Goal: Task Accomplishment & Management: Manage account settings

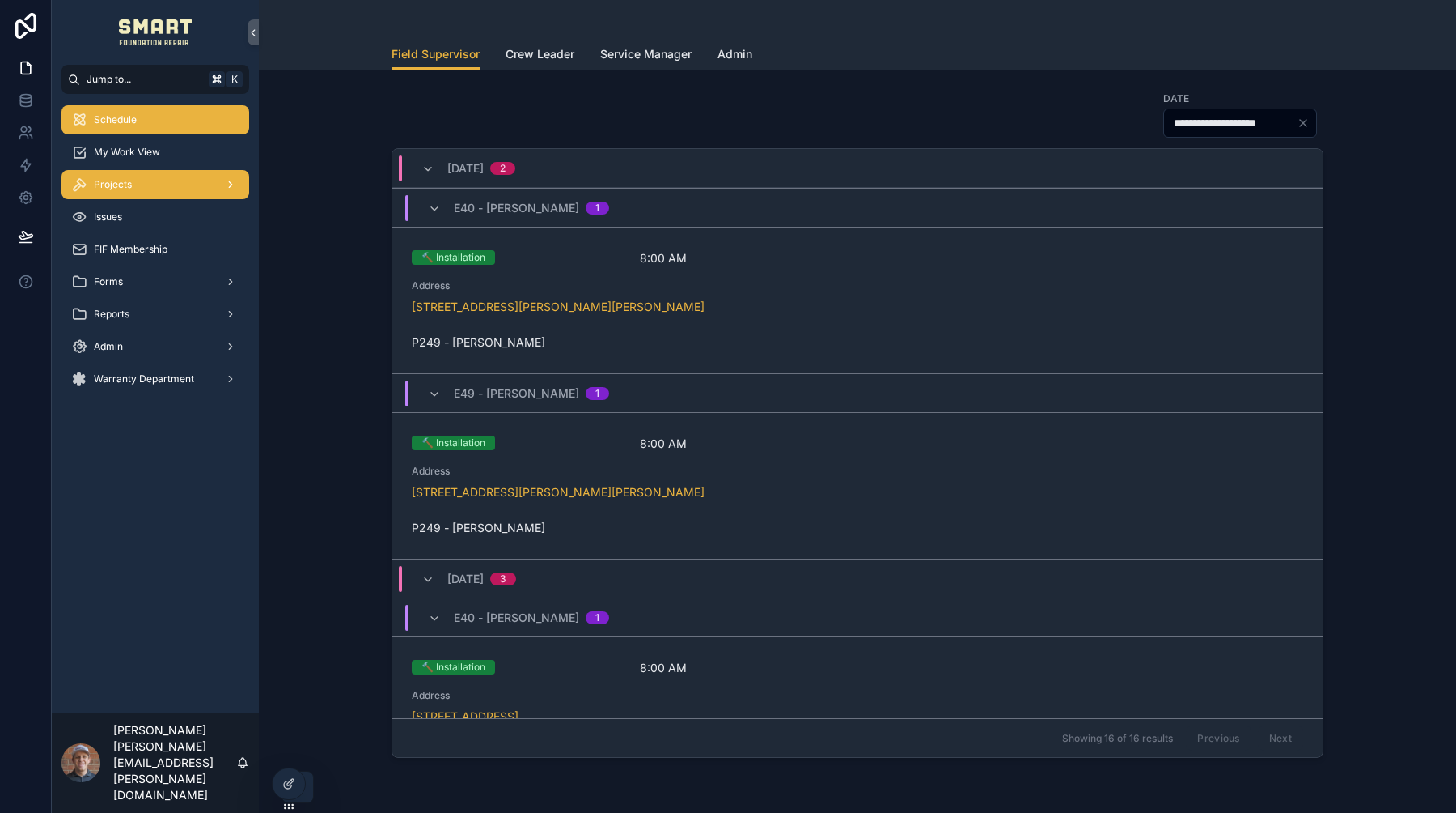
click at [182, 193] on div "Projects" at bounding box center [155, 185] width 169 height 26
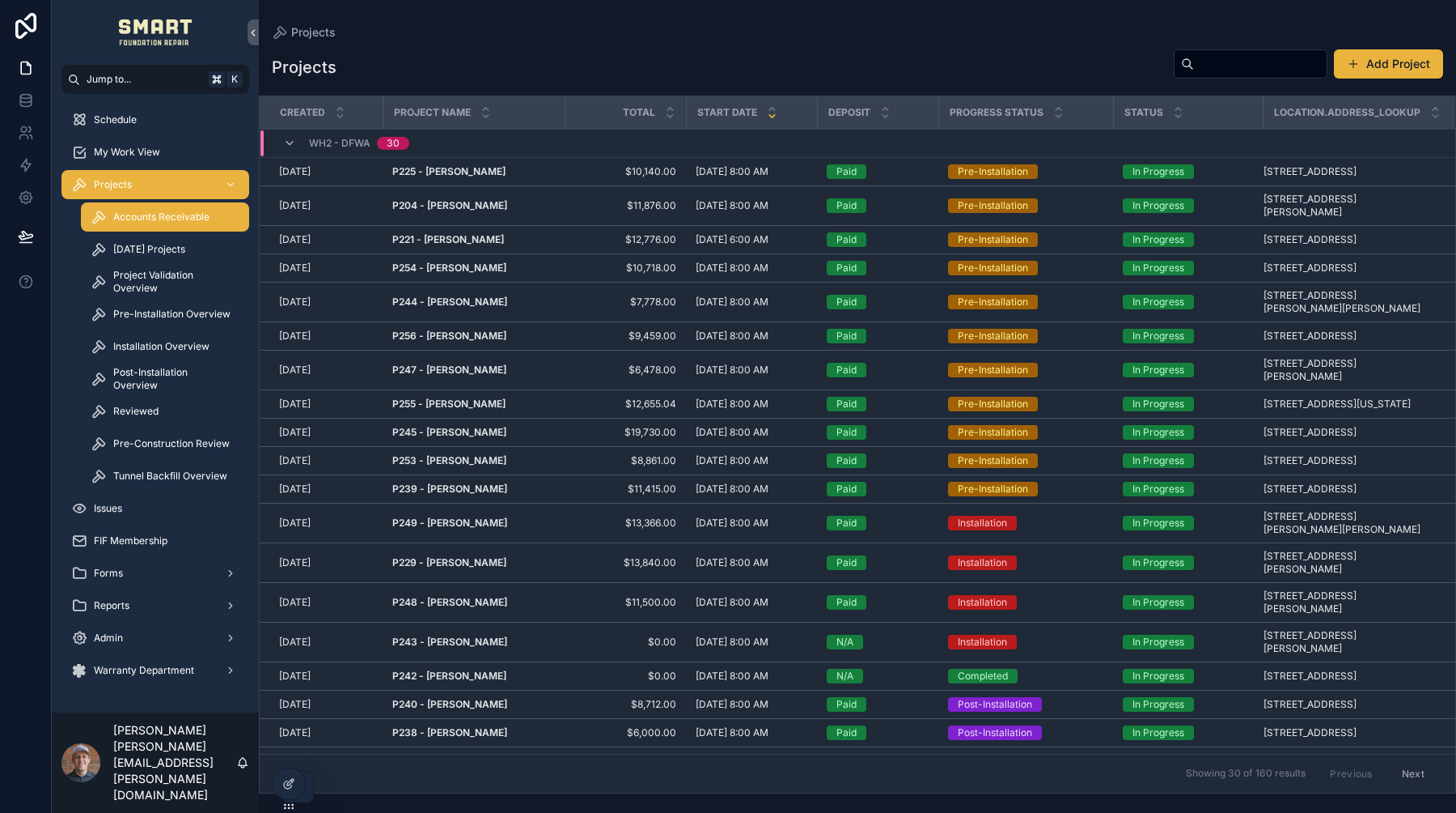
click at [160, 217] on span "Accounts Receivable" at bounding box center [161, 217] width 97 height 13
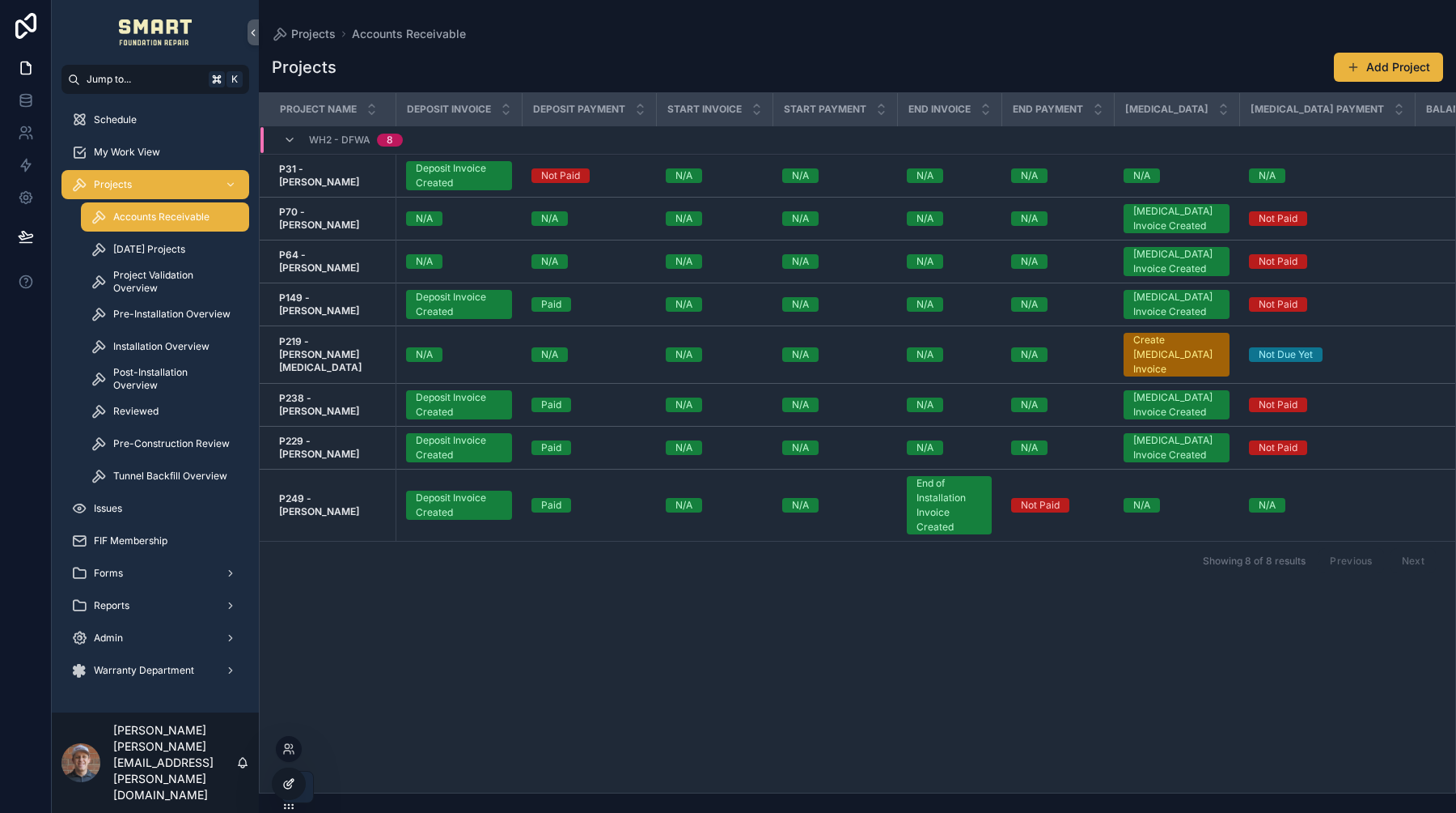
click at [291, 774] on div at bounding box center [289, 784] width 33 height 31
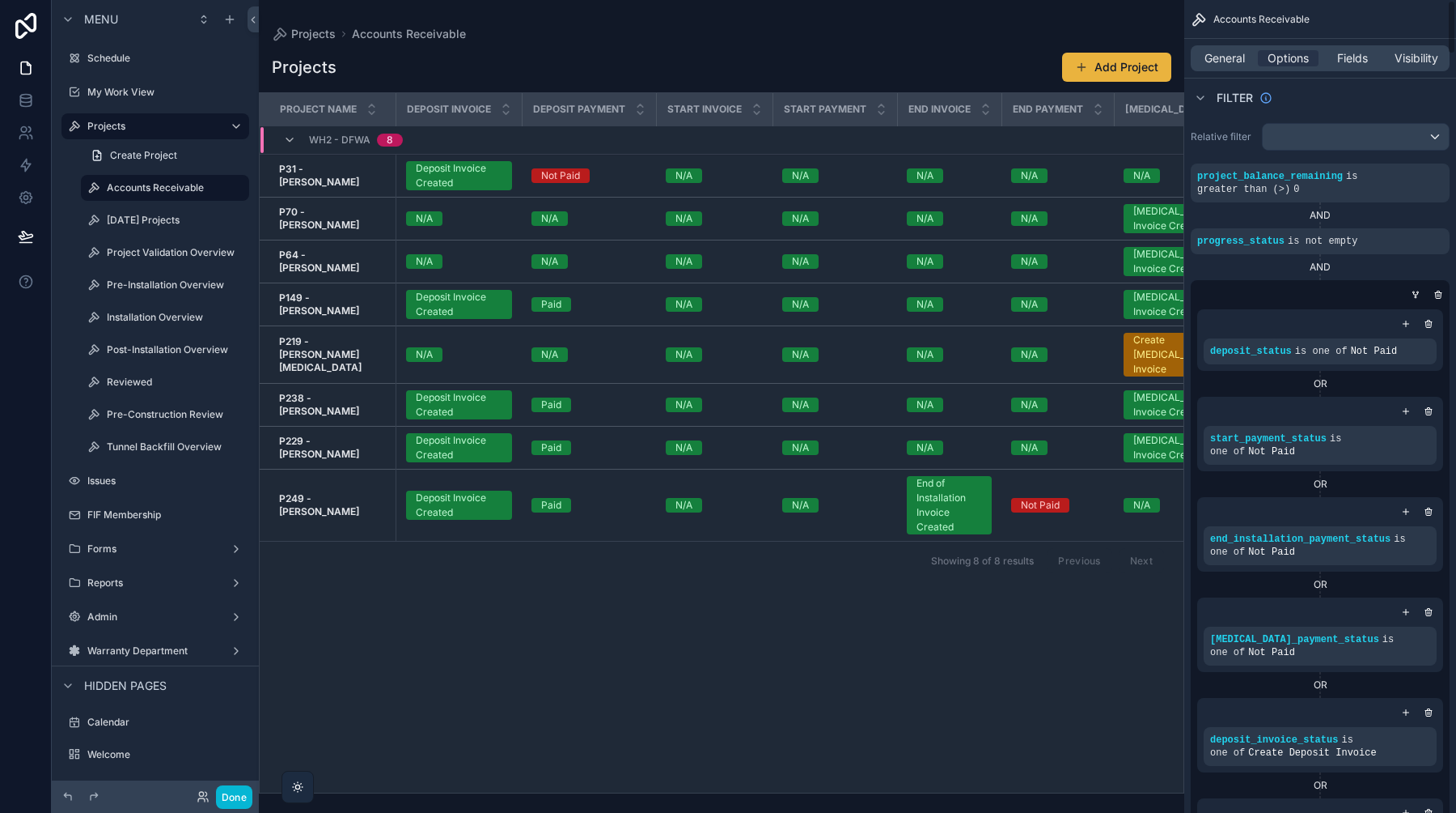
click at [1351, 68] on div "General Options Fields Visibility" at bounding box center [1320, 58] width 259 height 26
click at [1351, 62] on span "Fields" at bounding box center [1352, 58] width 31 height 16
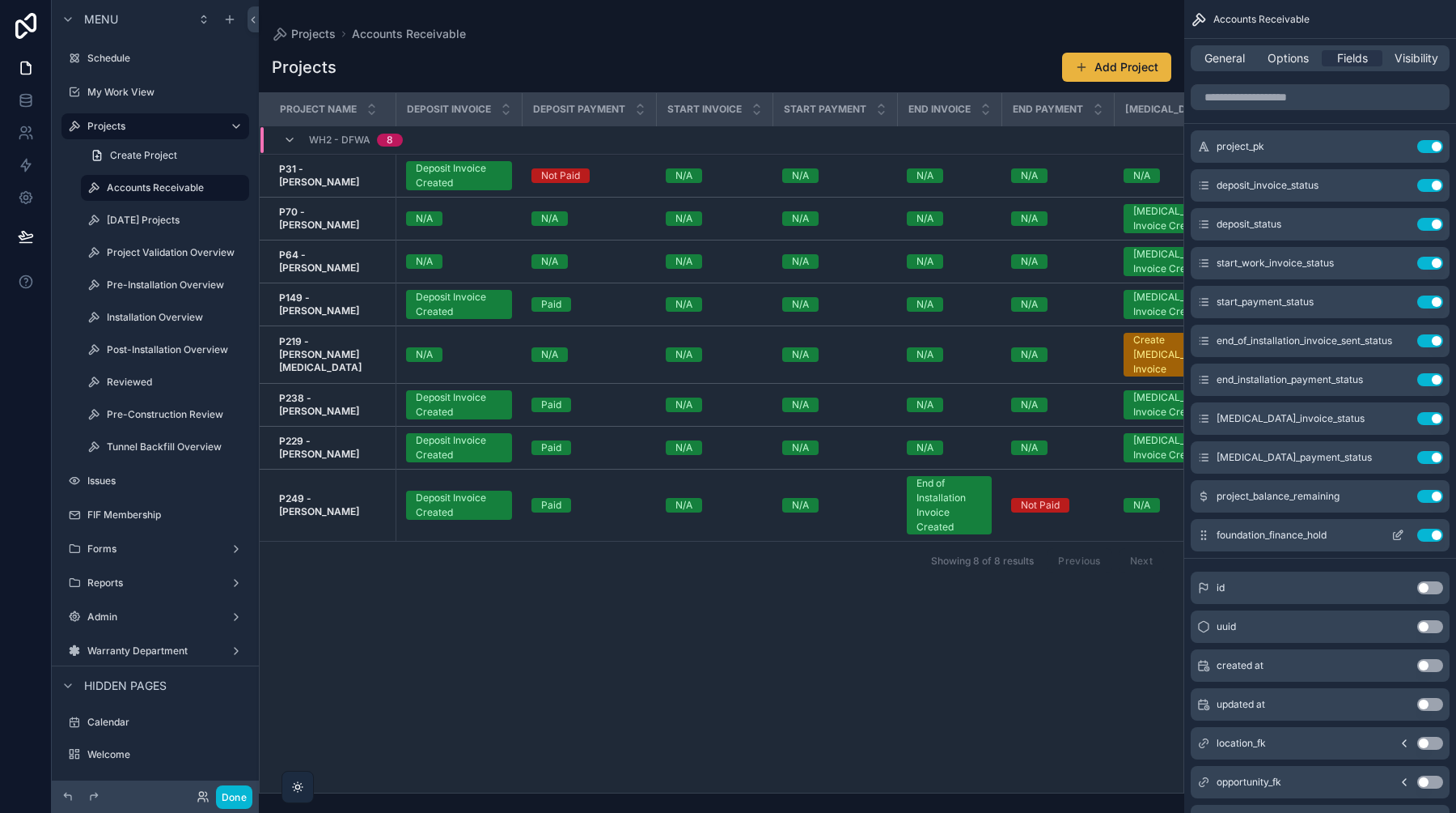
click at [1429, 537] on button "Use setting" at bounding box center [1430, 535] width 26 height 13
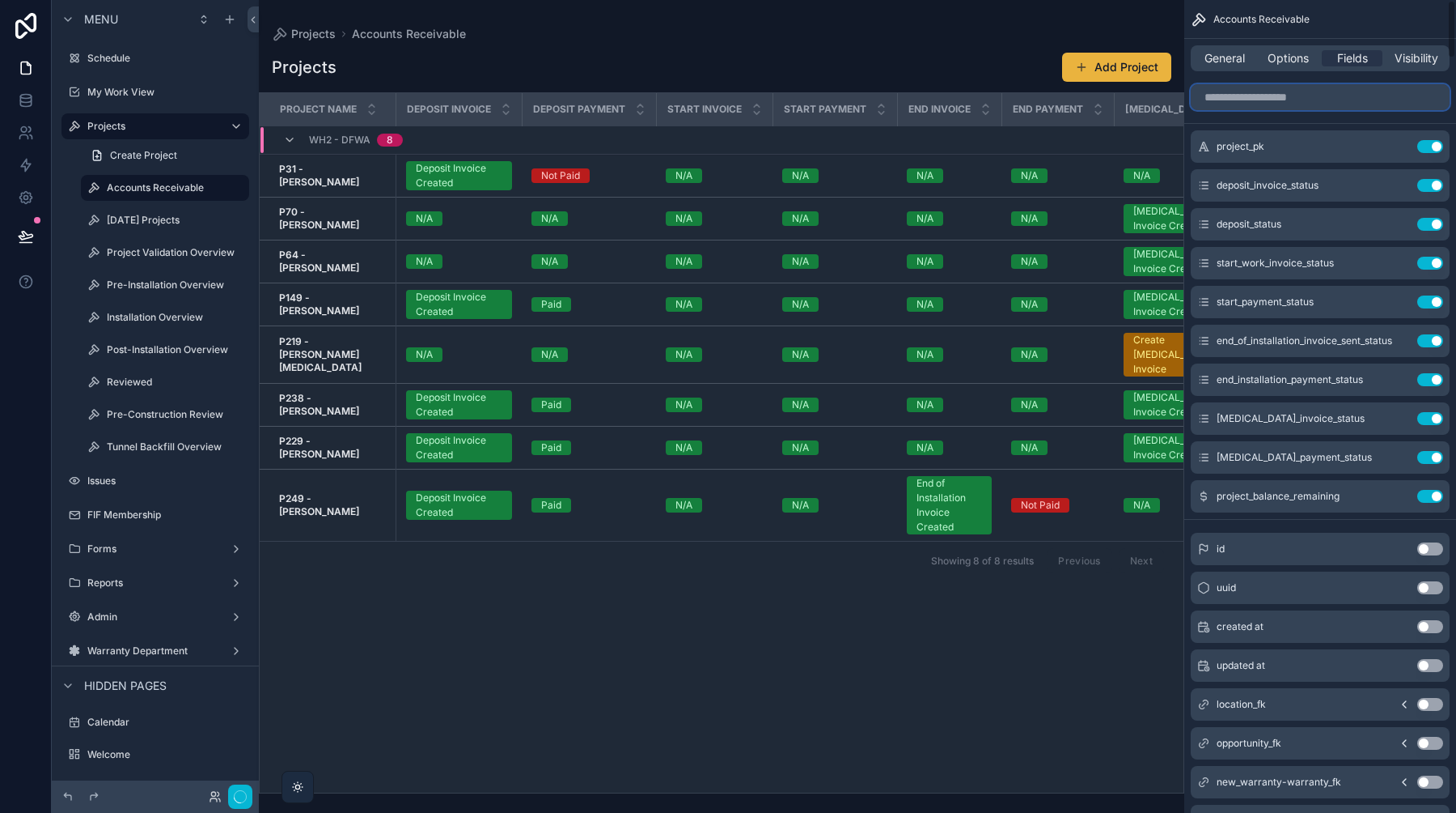
click at [1272, 95] on input "scrollable content" at bounding box center [1320, 97] width 259 height 26
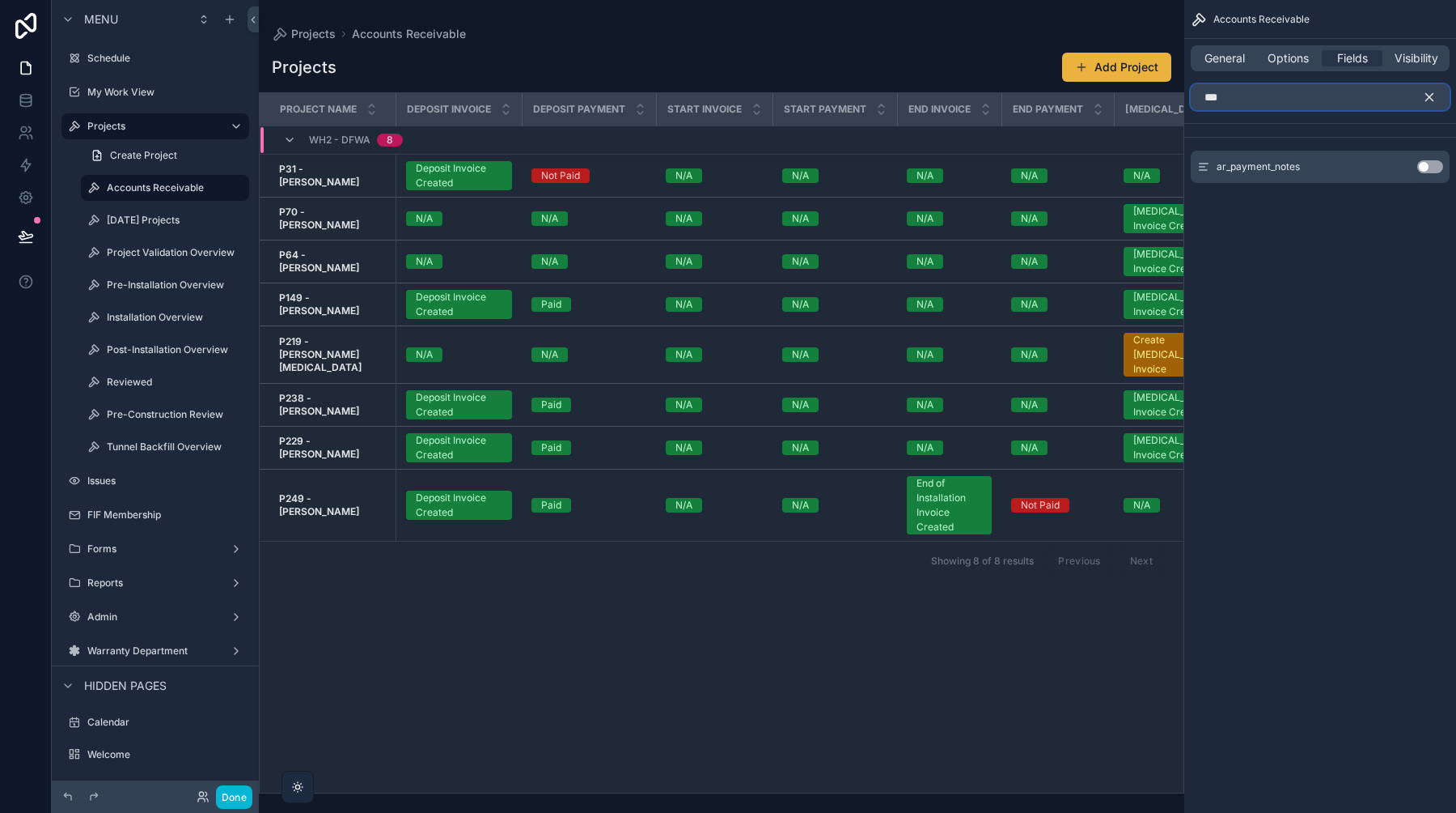
type input "***"
click at [1428, 164] on button "Use setting" at bounding box center [1430, 166] width 26 height 13
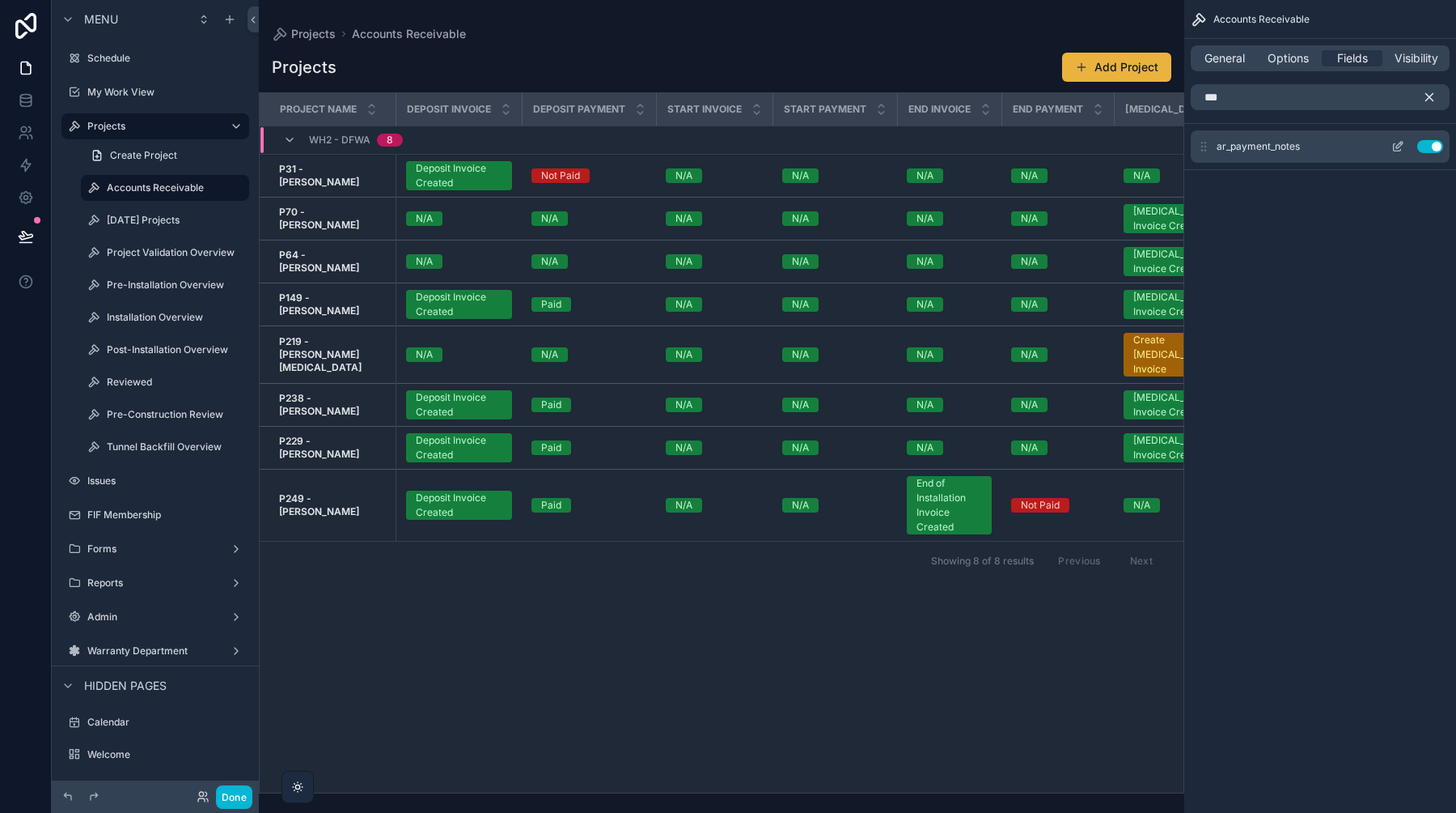
click at [1394, 147] on icon "scrollable content" at bounding box center [1398, 146] width 13 height 13
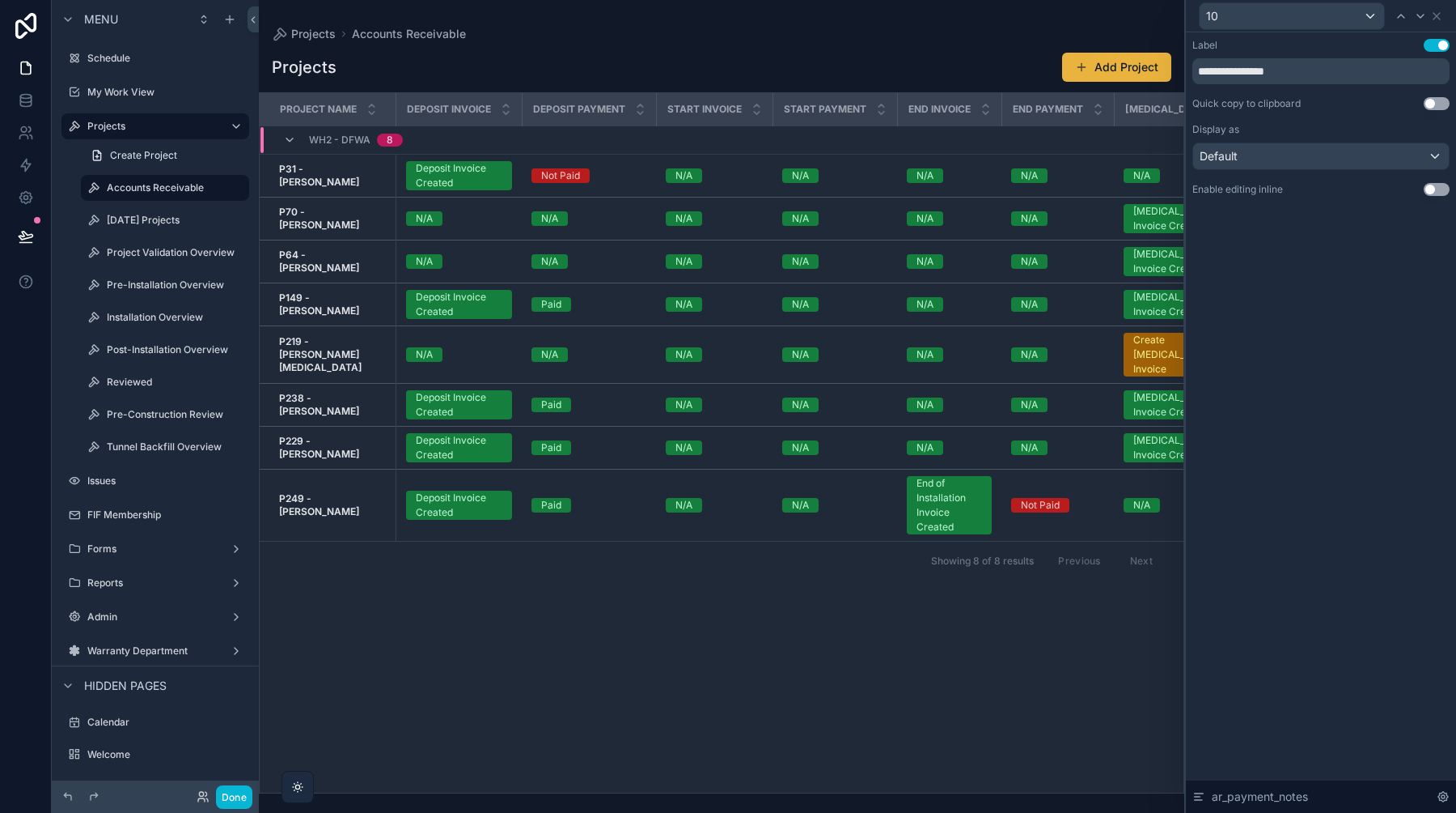
click at [1437, 193] on button "Use setting" at bounding box center [1437, 189] width 26 height 13
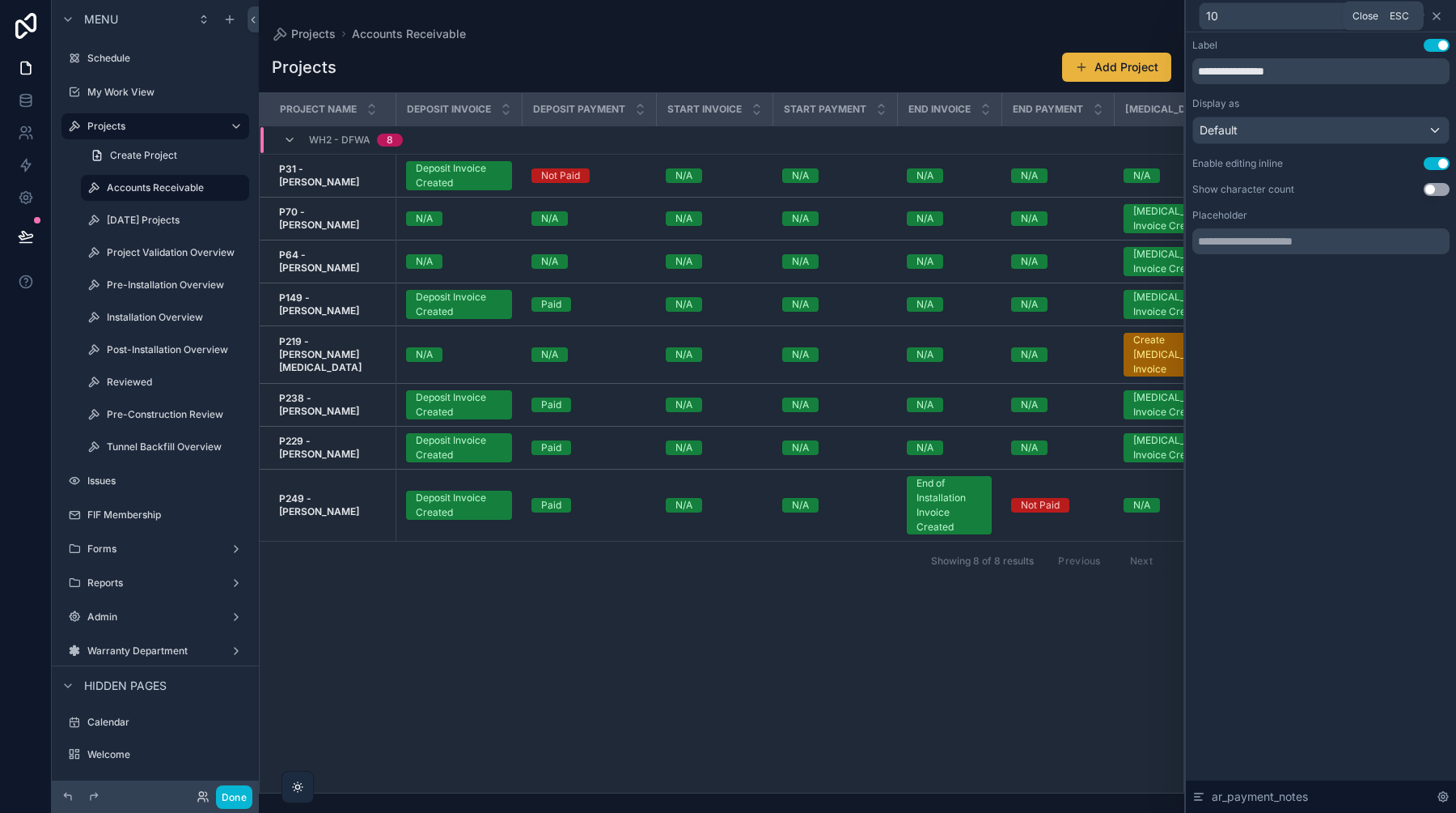
click at [1439, 14] on icon at bounding box center [1437, 16] width 7 height 7
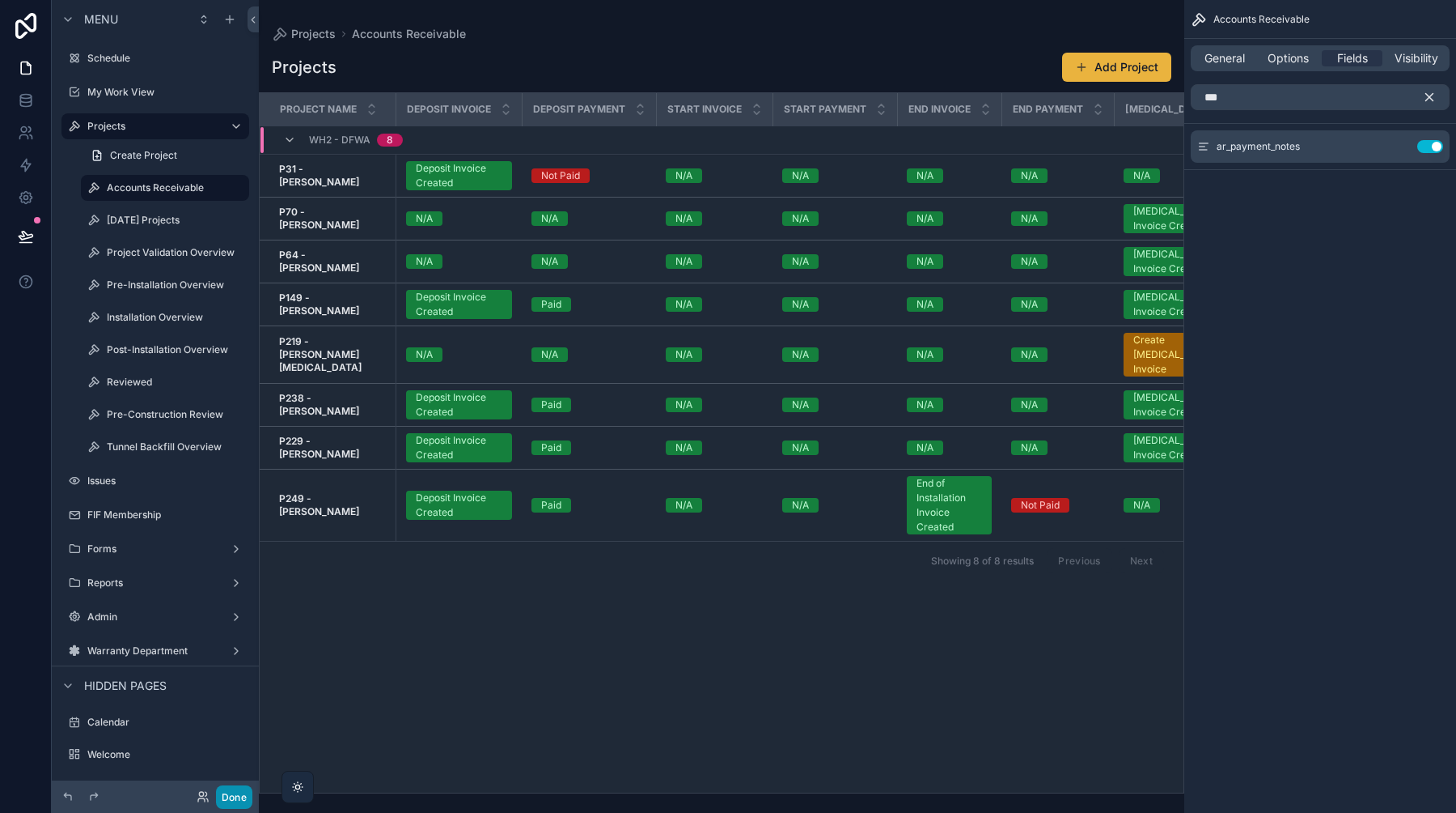
click at [225, 796] on button "Done" at bounding box center [234, 796] width 37 height 23
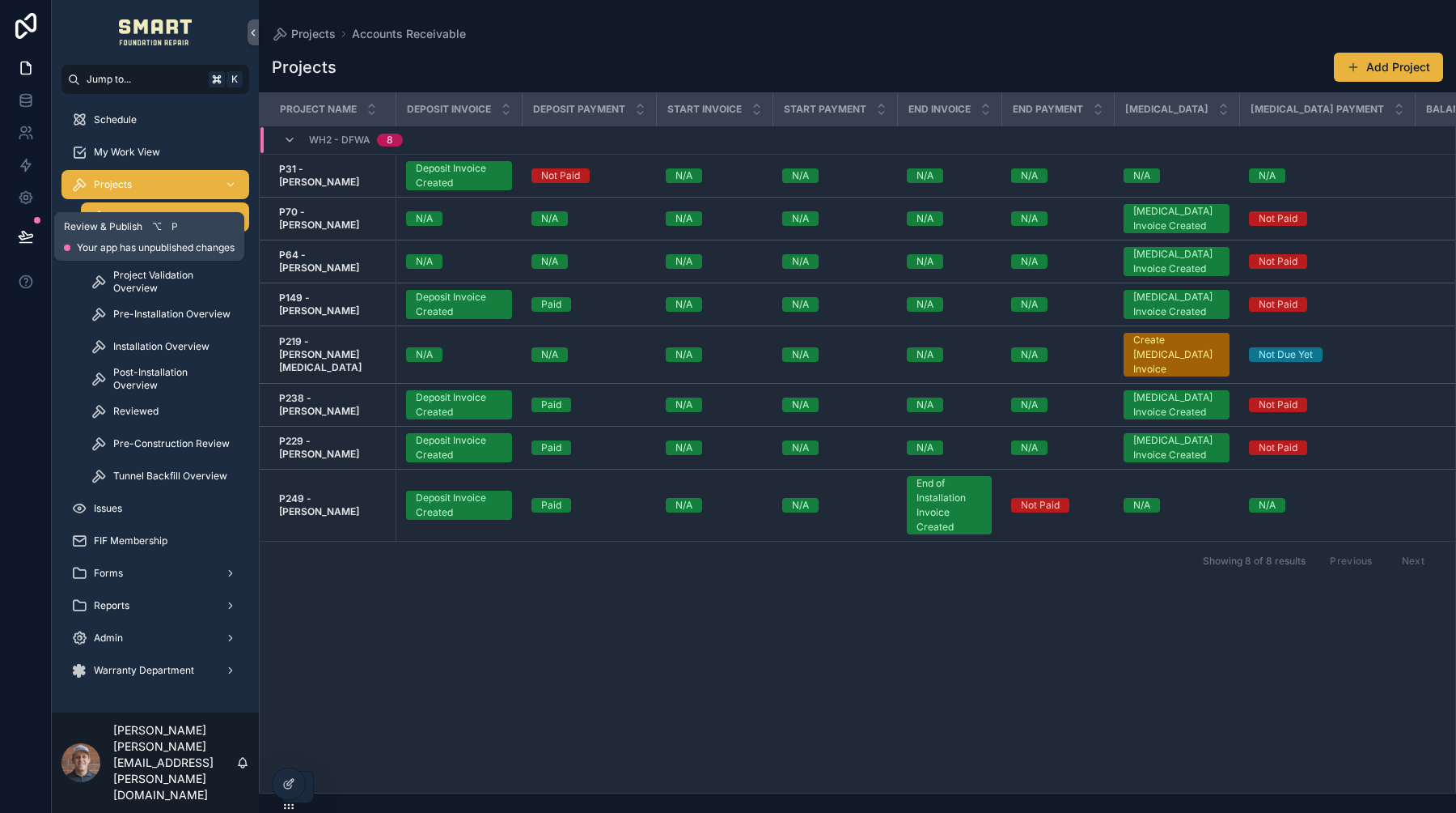
click at [21, 231] on icon at bounding box center [26, 236] width 16 height 16
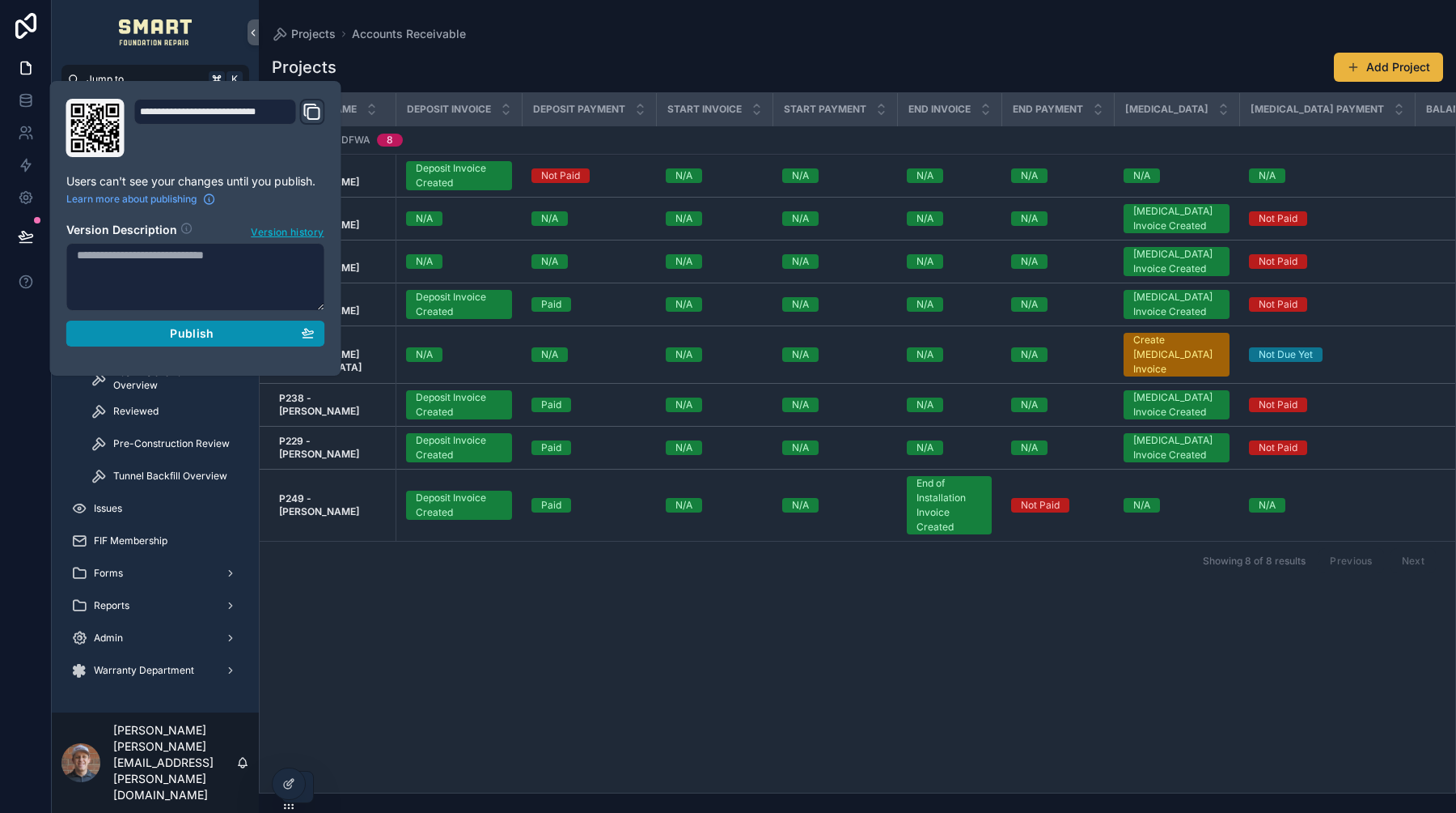
click at [172, 328] on span "Publish" at bounding box center [192, 333] width 44 height 15
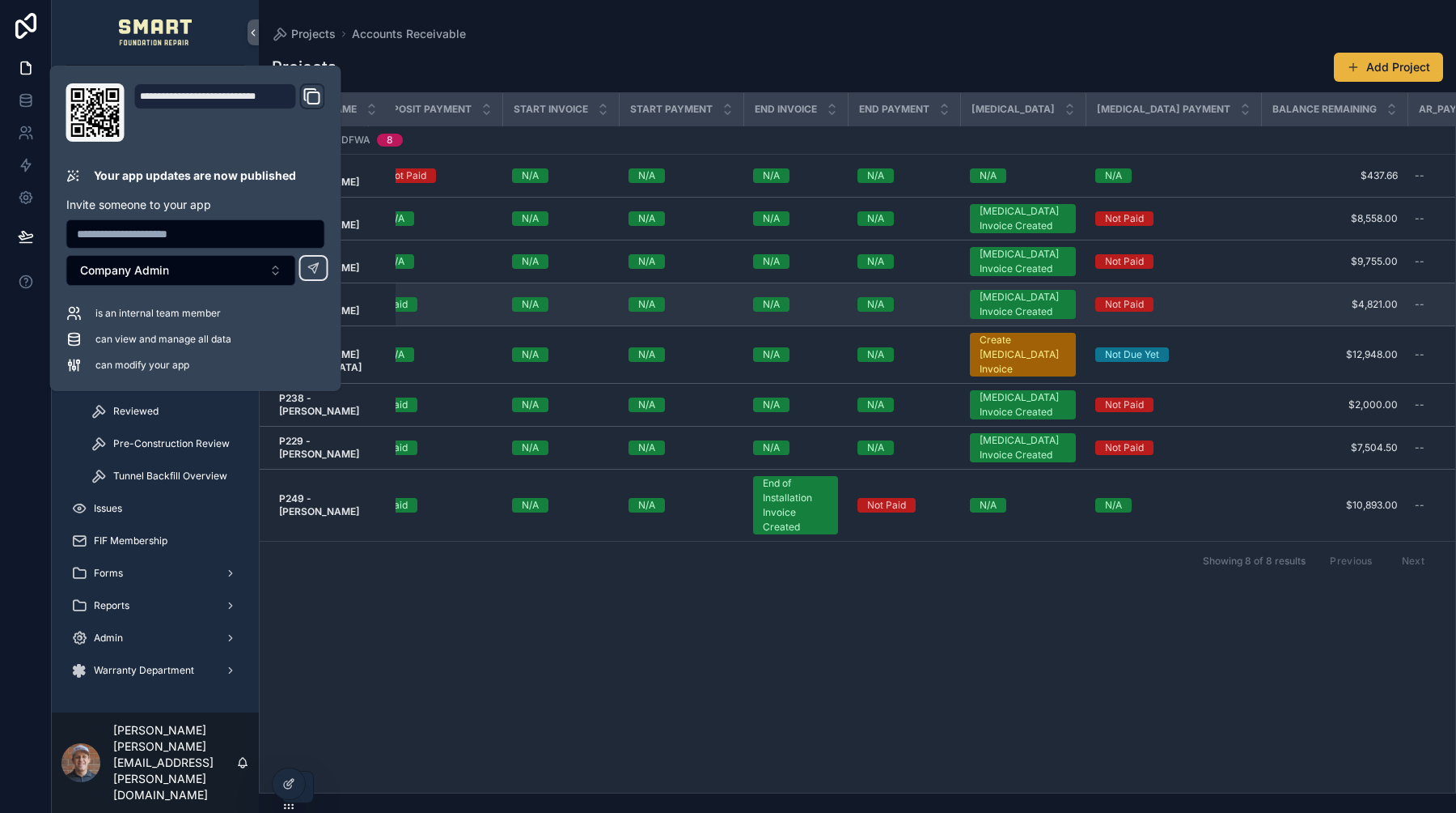
scroll to position [0, 159]
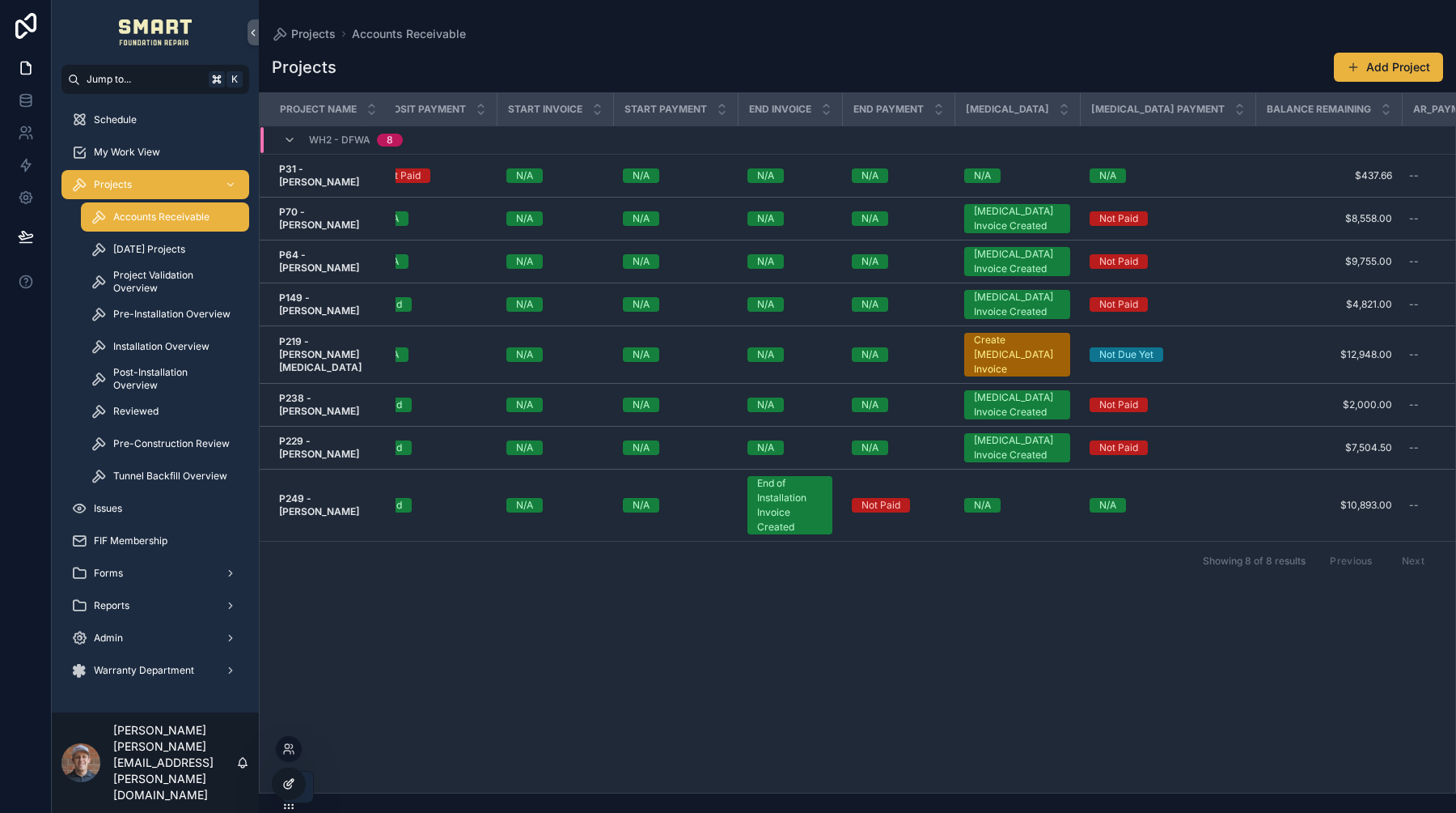
click at [287, 777] on icon at bounding box center [288, 783] width 13 height 13
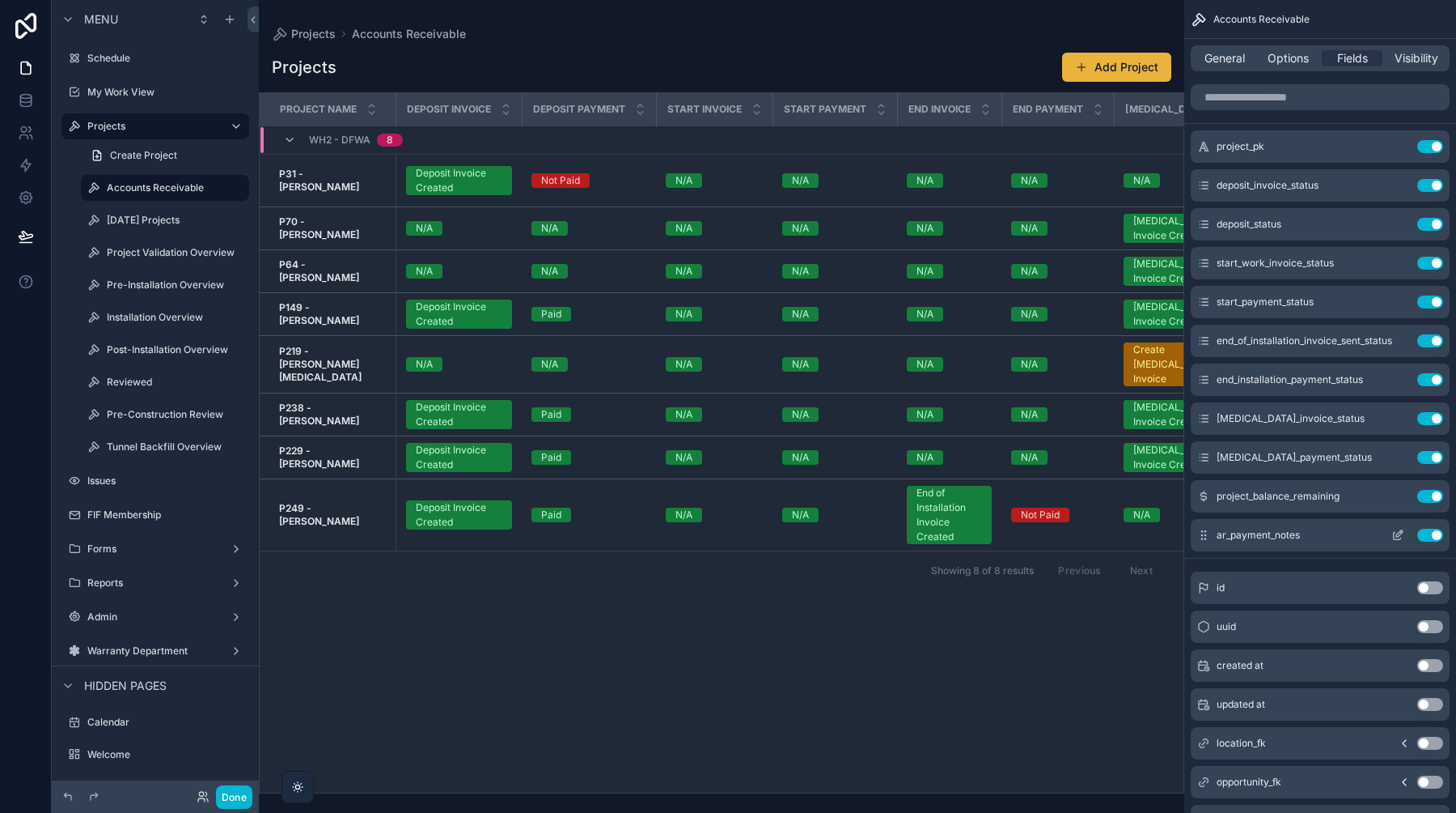
click at [1399, 537] on icon "scrollable content" at bounding box center [1398, 535] width 13 height 13
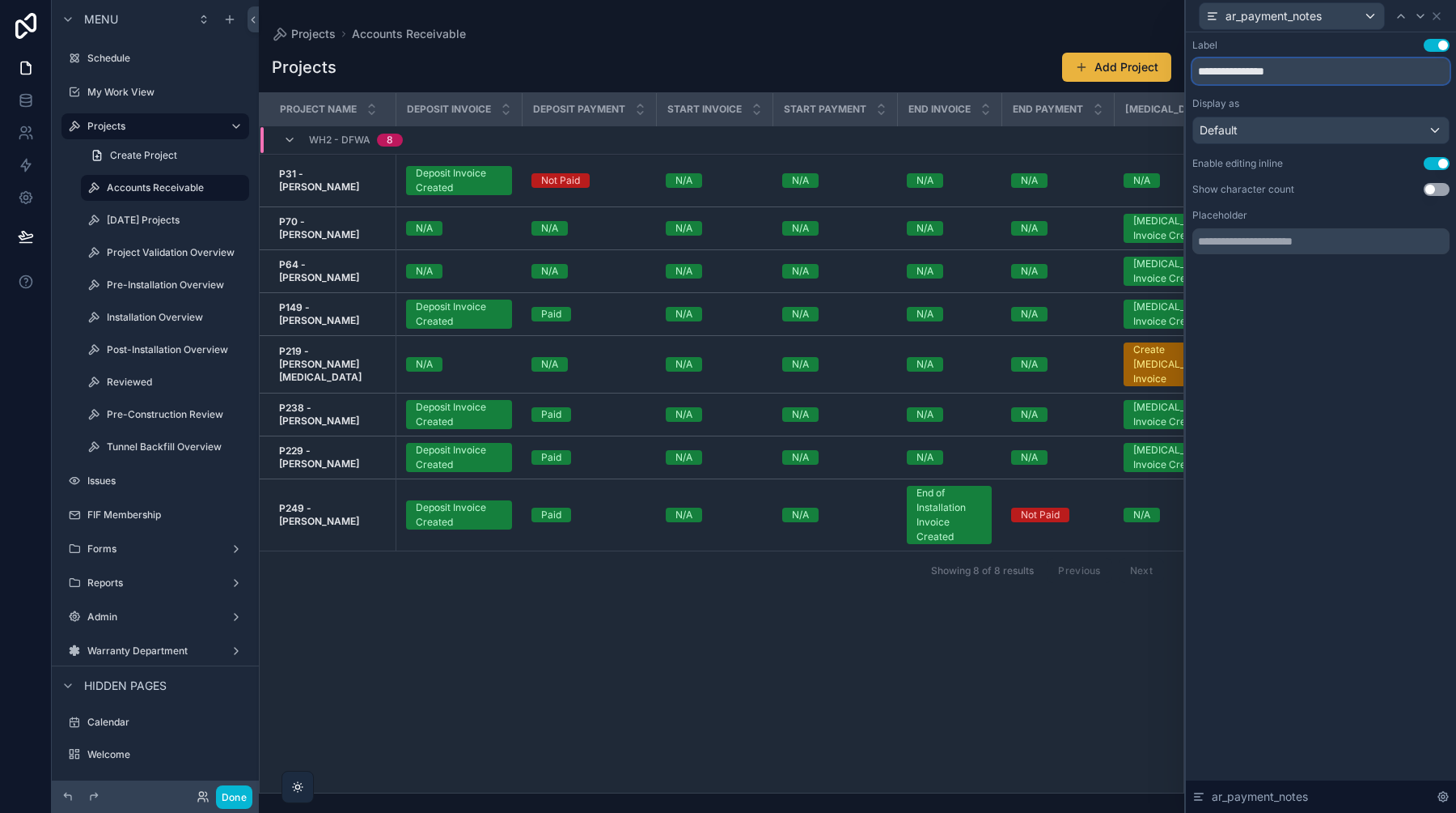
drag, startPoint x: 1311, startPoint y: 70, endPoint x: 1175, endPoint y: 65, distance: 136.1
click at [1175, 65] on div "**********" at bounding box center [728, 406] width 1456 height 813
type input "********"
click at [1438, 12] on icon at bounding box center [1436, 15] width 13 height 13
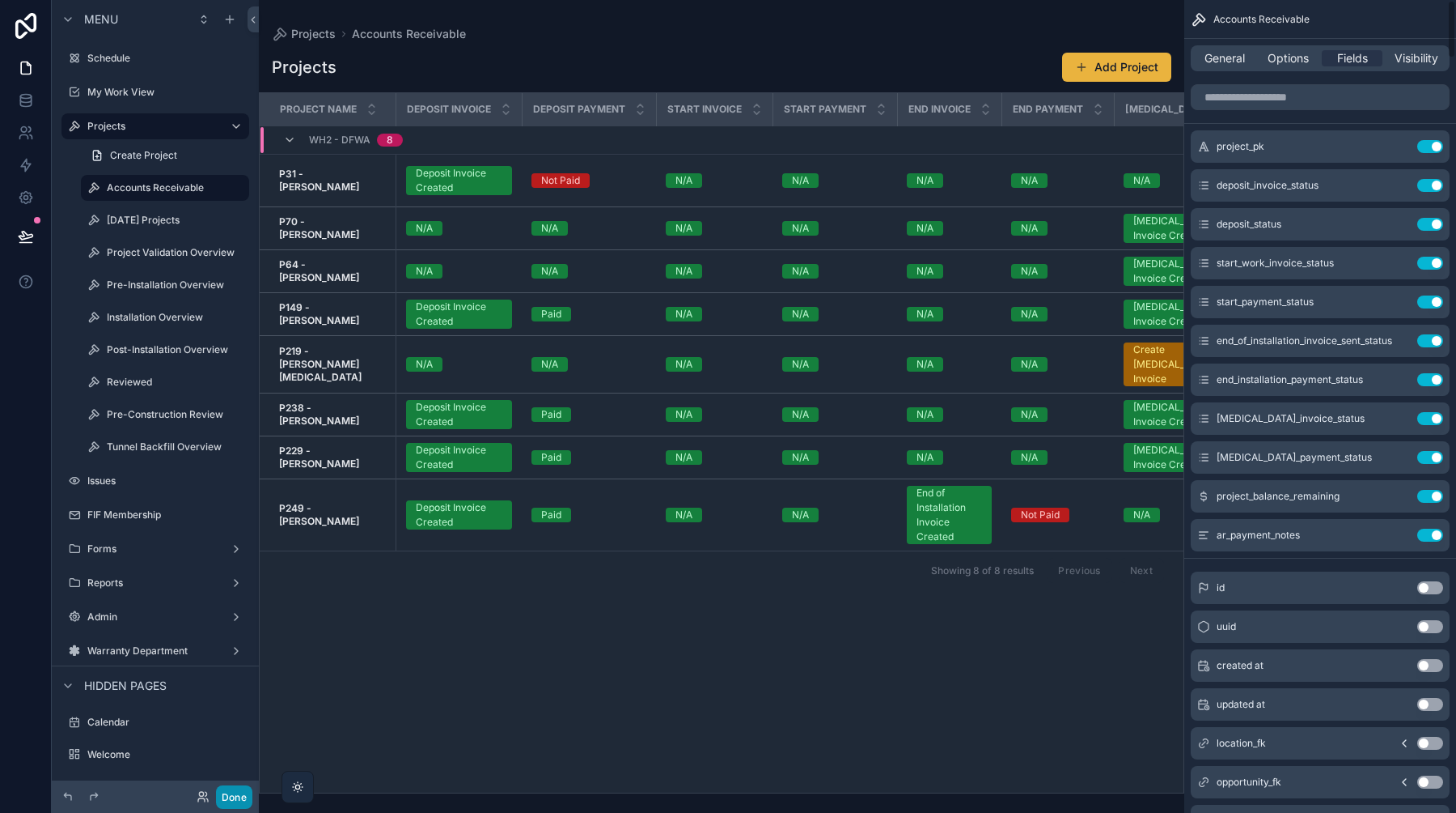
click at [234, 796] on button "Done" at bounding box center [234, 796] width 37 height 23
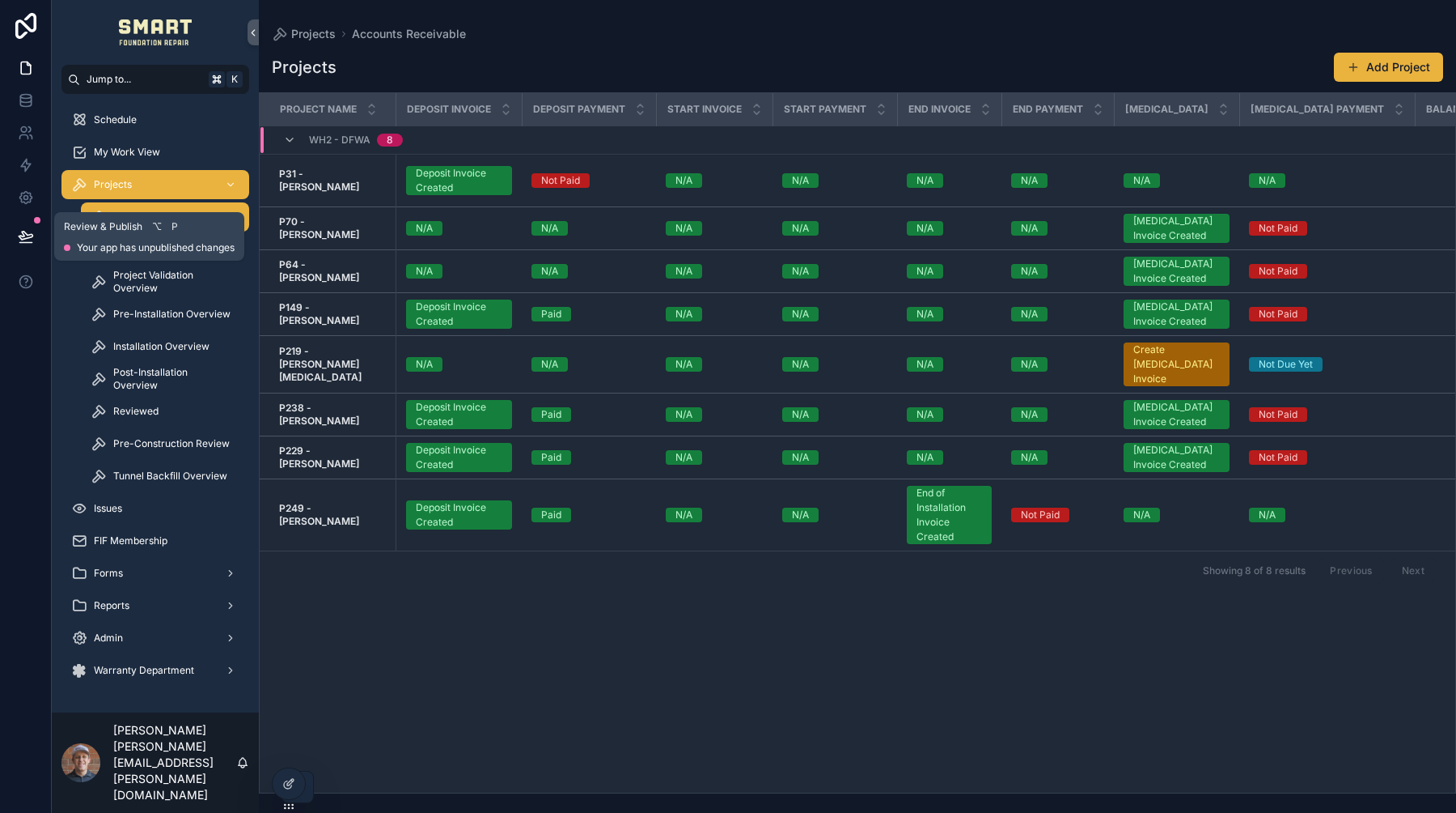
click at [11, 240] on button at bounding box center [26, 236] width 36 height 45
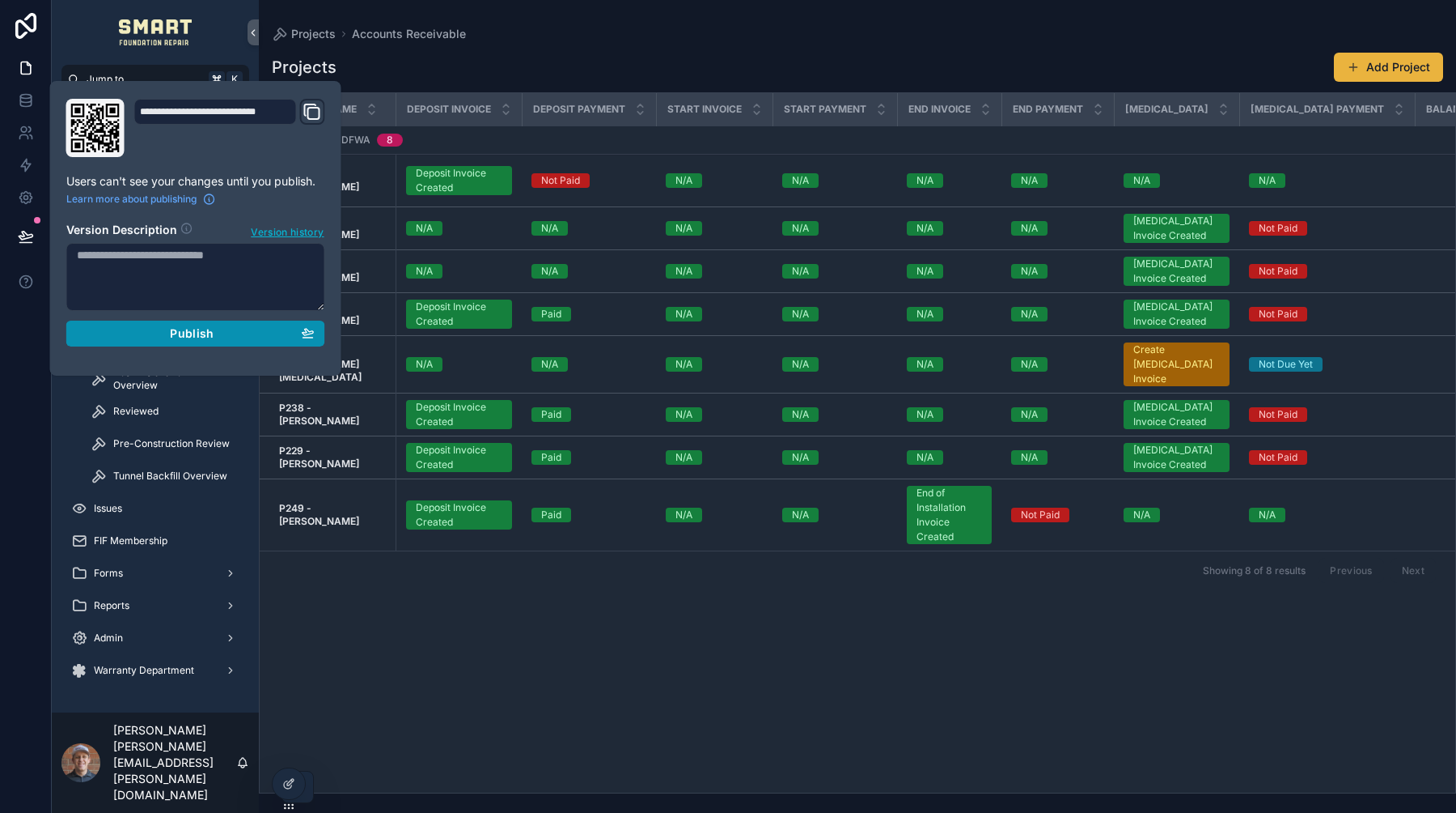
click at [261, 343] on button "Publish" at bounding box center [196, 334] width 259 height 26
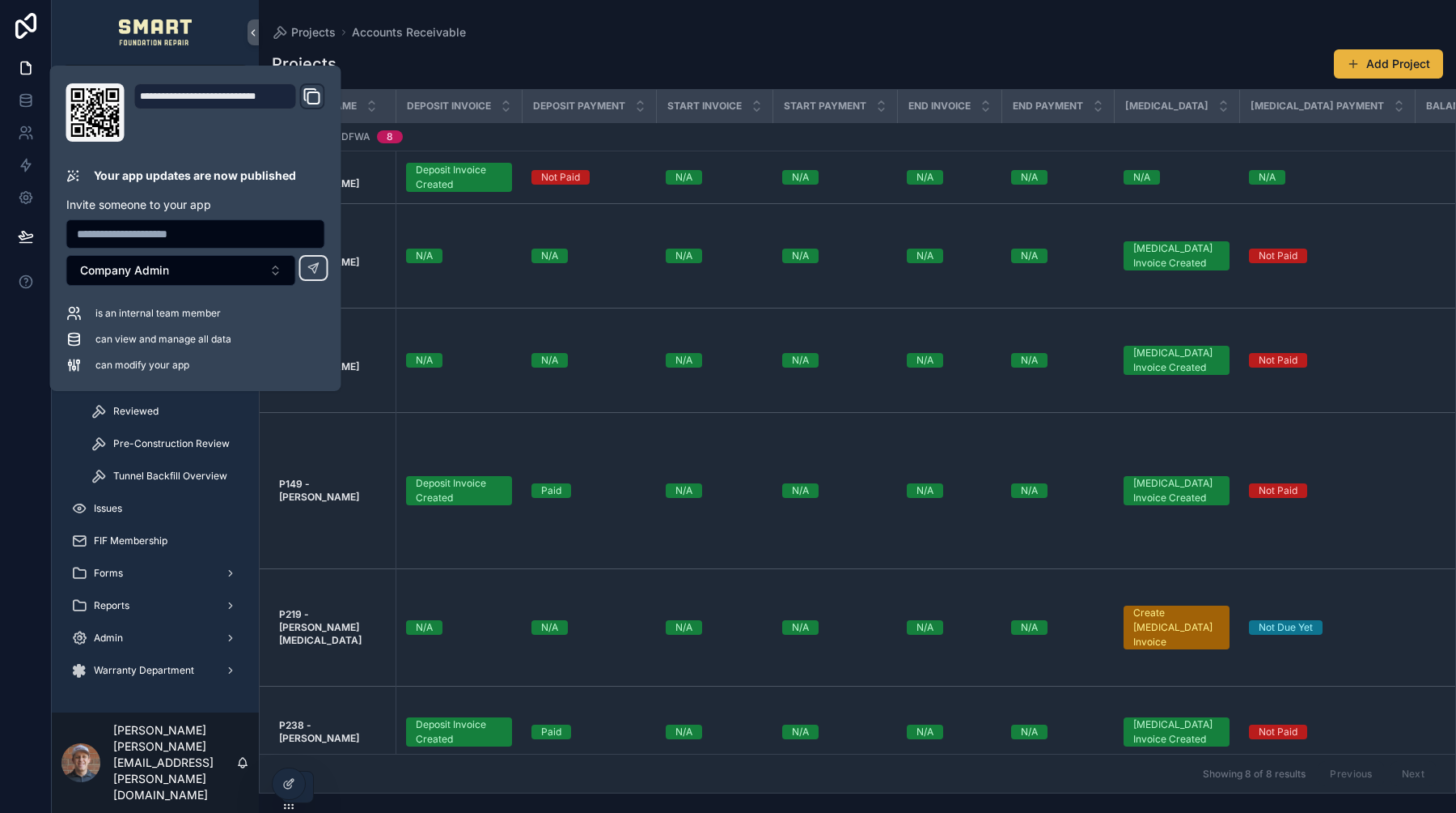
click at [544, 19] on div "Projects Accounts Receivable Projects Add Project Project Name Deposit Invoice …" at bounding box center [858, 396] width 1198 height 793
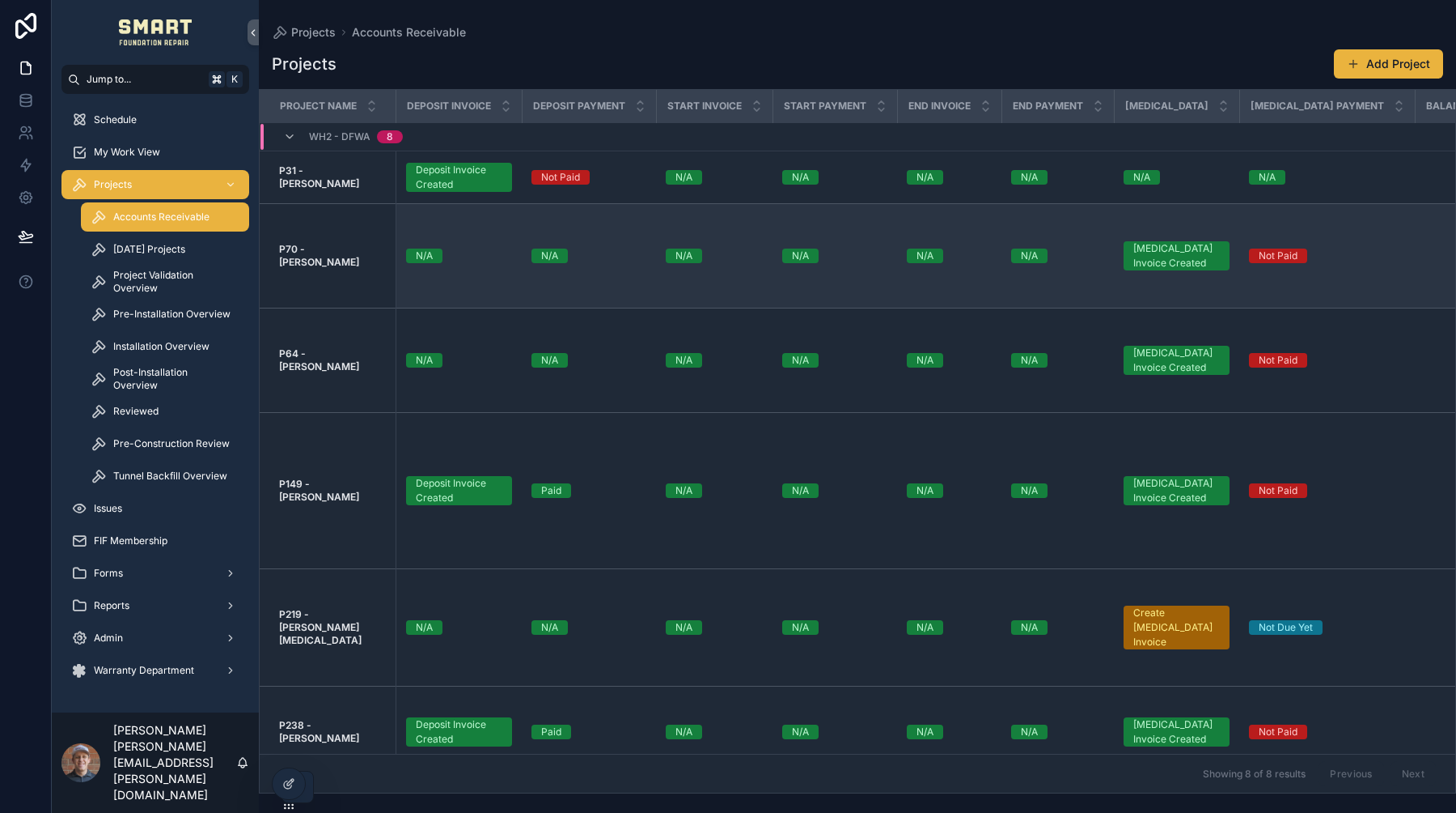
scroll to position [187, 0]
